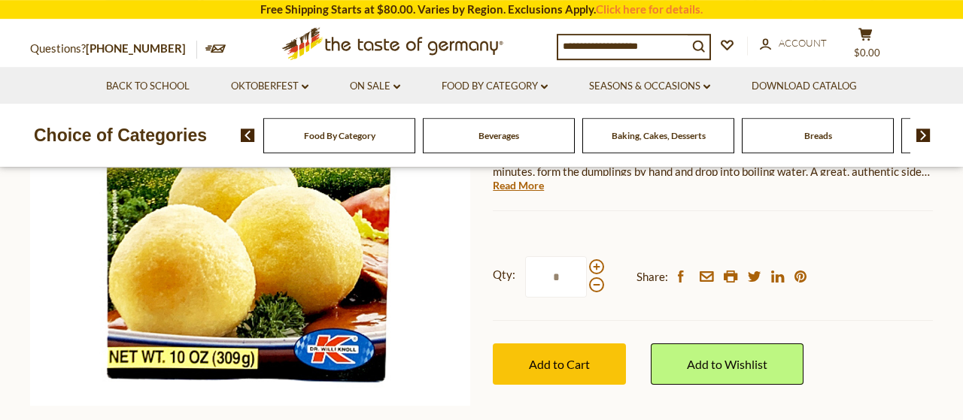
scroll to position [313, 0]
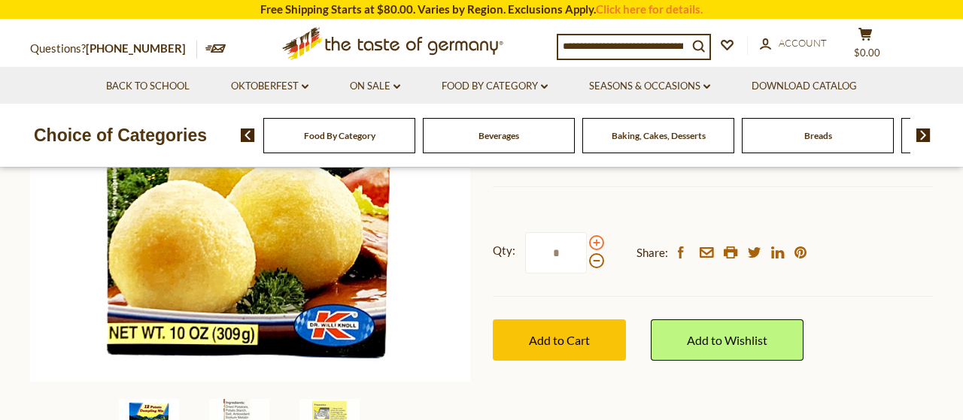
click at [598, 246] on span at bounding box center [596, 242] width 15 height 15
click at [587, 246] on input "*" at bounding box center [556, 252] width 62 height 41
click at [598, 246] on span at bounding box center [596, 242] width 15 height 15
click at [587, 246] on input "*" at bounding box center [556, 252] width 62 height 41
click at [598, 246] on span at bounding box center [596, 242] width 15 height 15
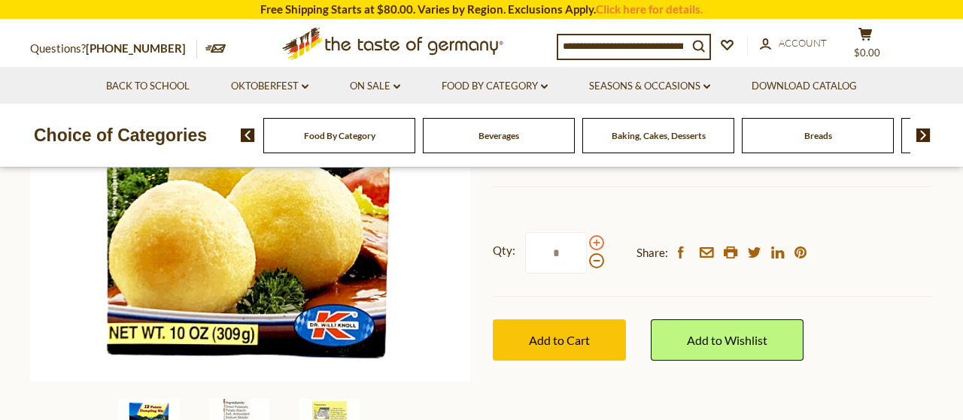
click at [587, 246] on input "*" at bounding box center [556, 252] width 62 height 41
click at [598, 246] on span at bounding box center [596, 242] width 15 height 15
click at [587, 246] on input "*" at bounding box center [556, 252] width 62 height 41
click at [598, 246] on span at bounding box center [596, 242] width 15 height 15
click at [587, 246] on input "*" at bounding box center [556, 252] width 62 height 41
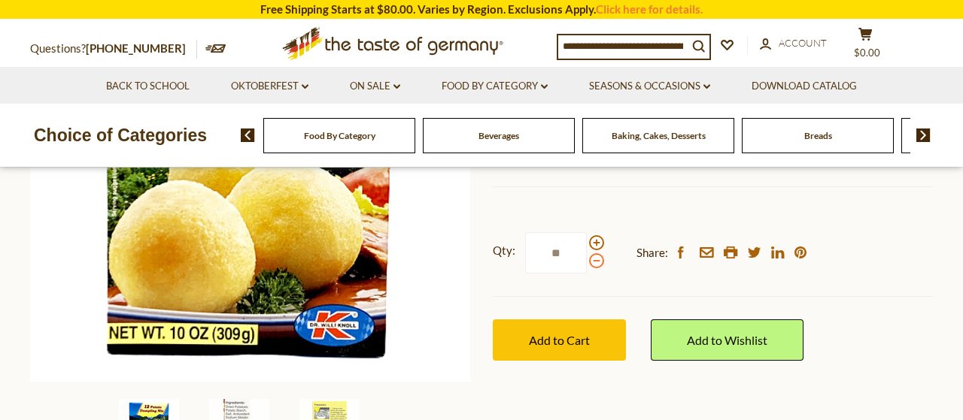
click at [596, 264] on span at bounding box center [596, 260] width 15 height 15
click at [587, 264] on input "**" at bounding box center [556, 252] width 62 height 41
type input "*"
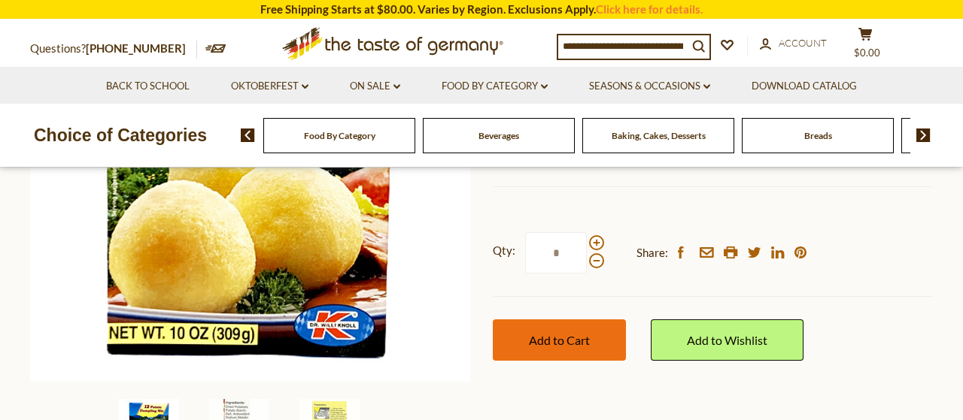
click at [566, 341] on span "Add to Cart" at bounding box center [559, 340] width 61 height 14
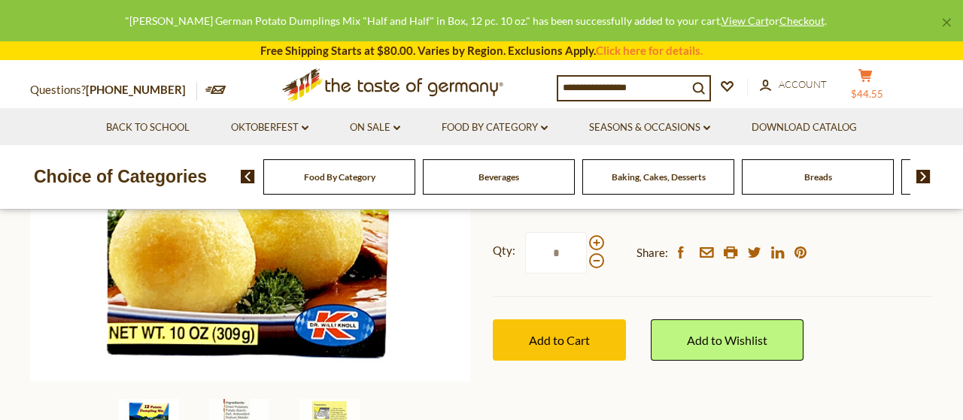
click at [878, 94] on span "$44.55" at bounding box center [867, 94] width 32 height 12
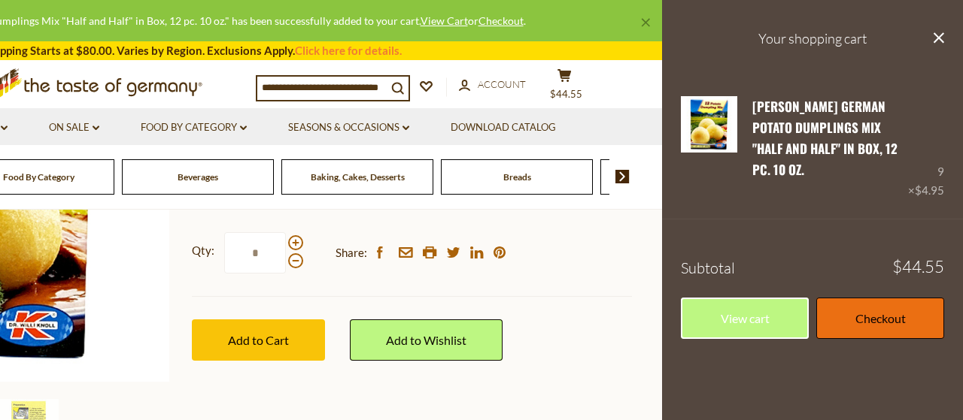
click at [897, 298] on link "Checkout" at bounding box center [880, 318] width 128 height 41
